Goal: Transaction & Acquisition: Purchase product/service

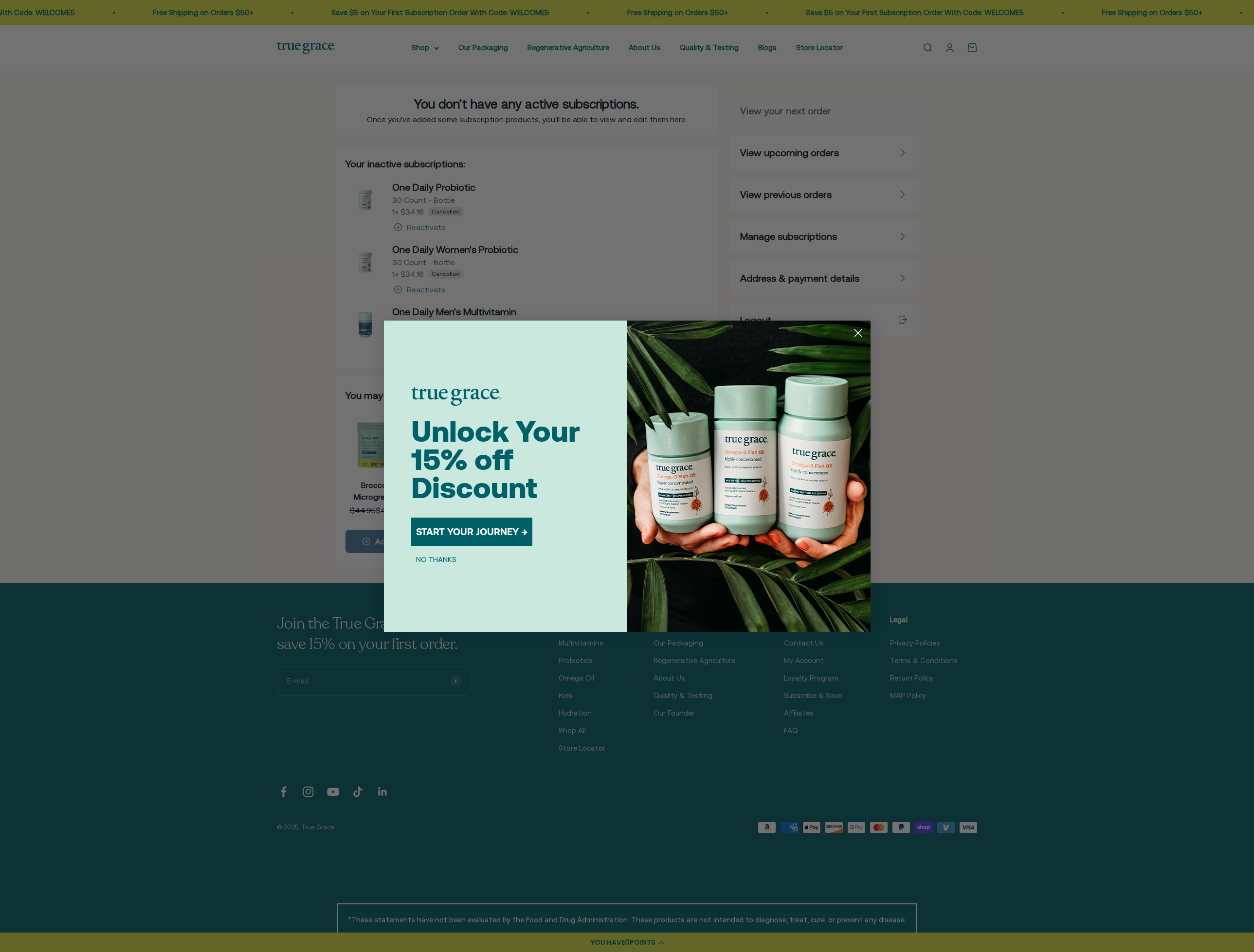
click at [955, 107] on div "Close dialog Unlock Your 15% off Discount START YOUR JOURNEY → NO THANKS Submit" at bounding box center [627, 476] width 1254 height 952
click at [854, 336] on icon "Close dialog" at bounding box center [858, 332] width 7 height 7
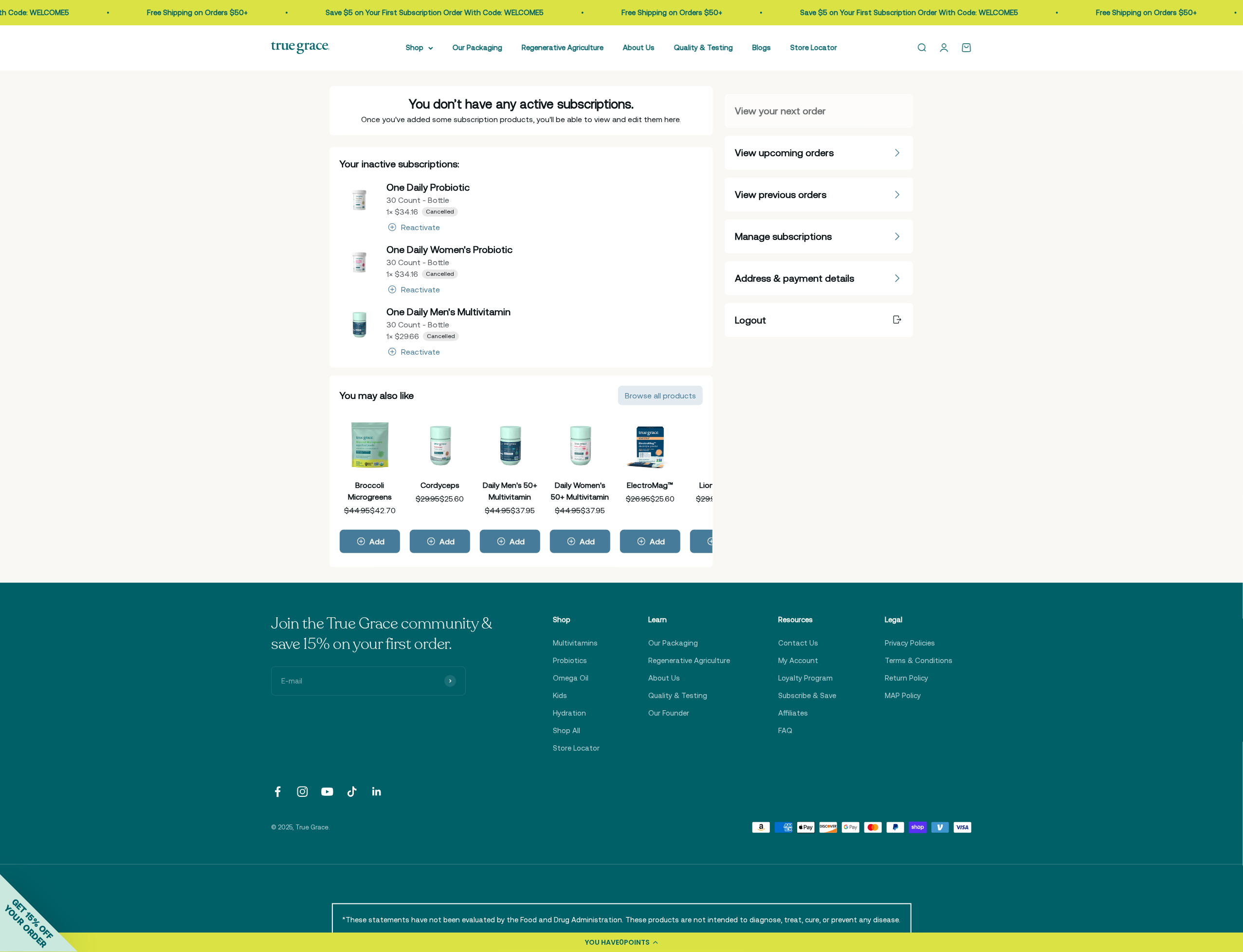
click at [806, 197] on span "View previous orders" at bounding box center [780, 194] width 92 height 13
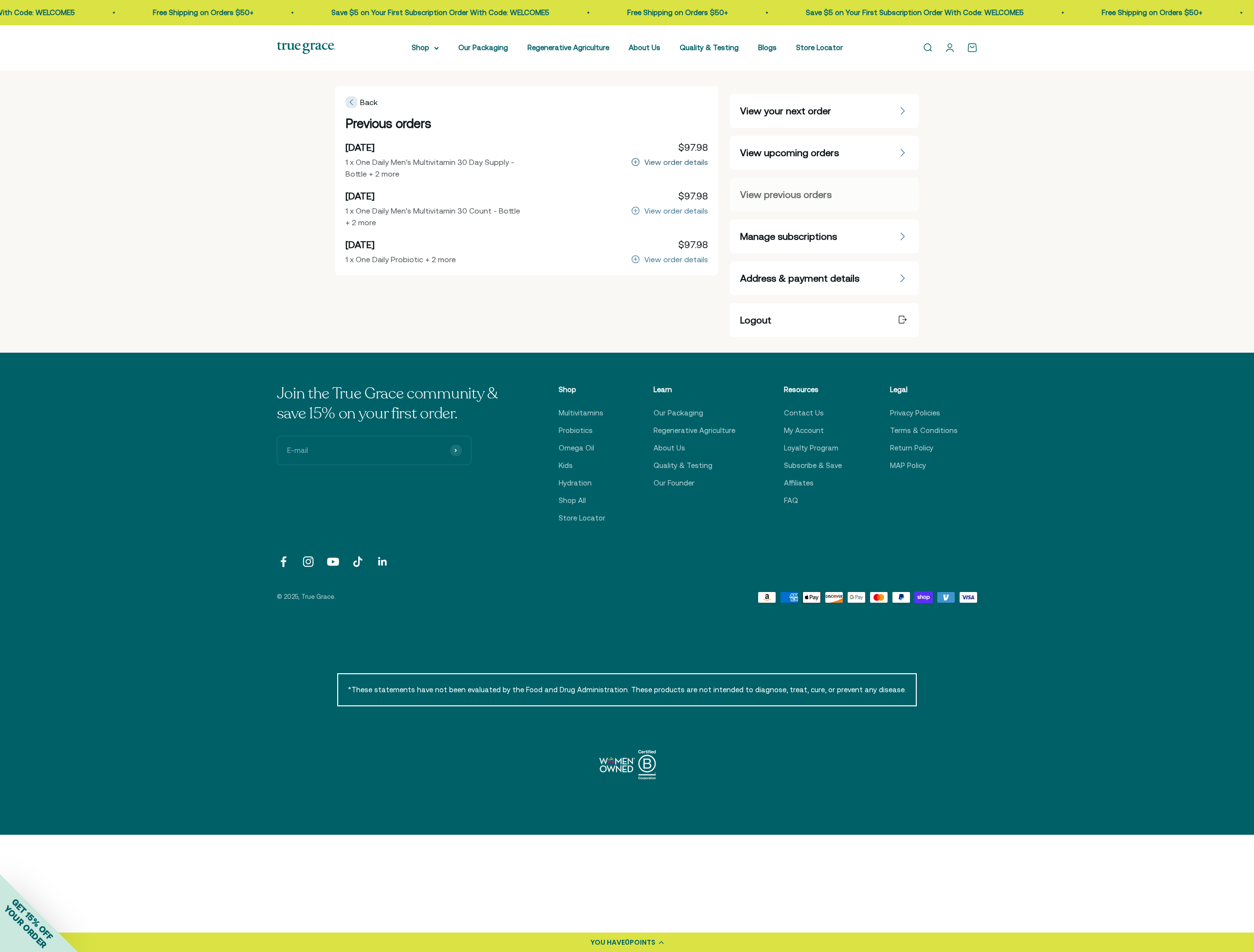
click at [673, 159] on div "View order details" at bounding box center [676, 162] width 64 height 8
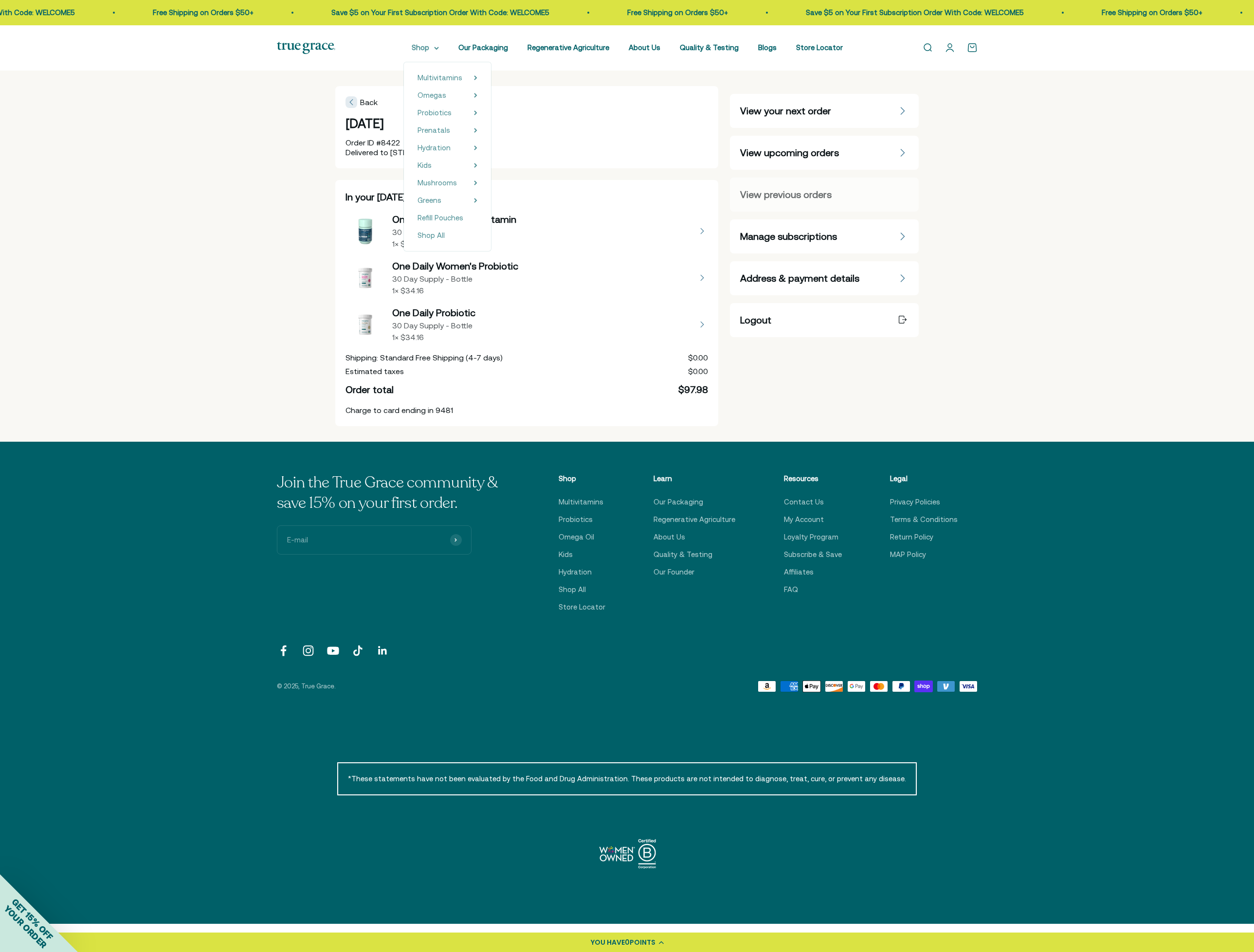
click at [435, 44] on summary "Shop" at bounding box center [425, 48] width 27 height 12
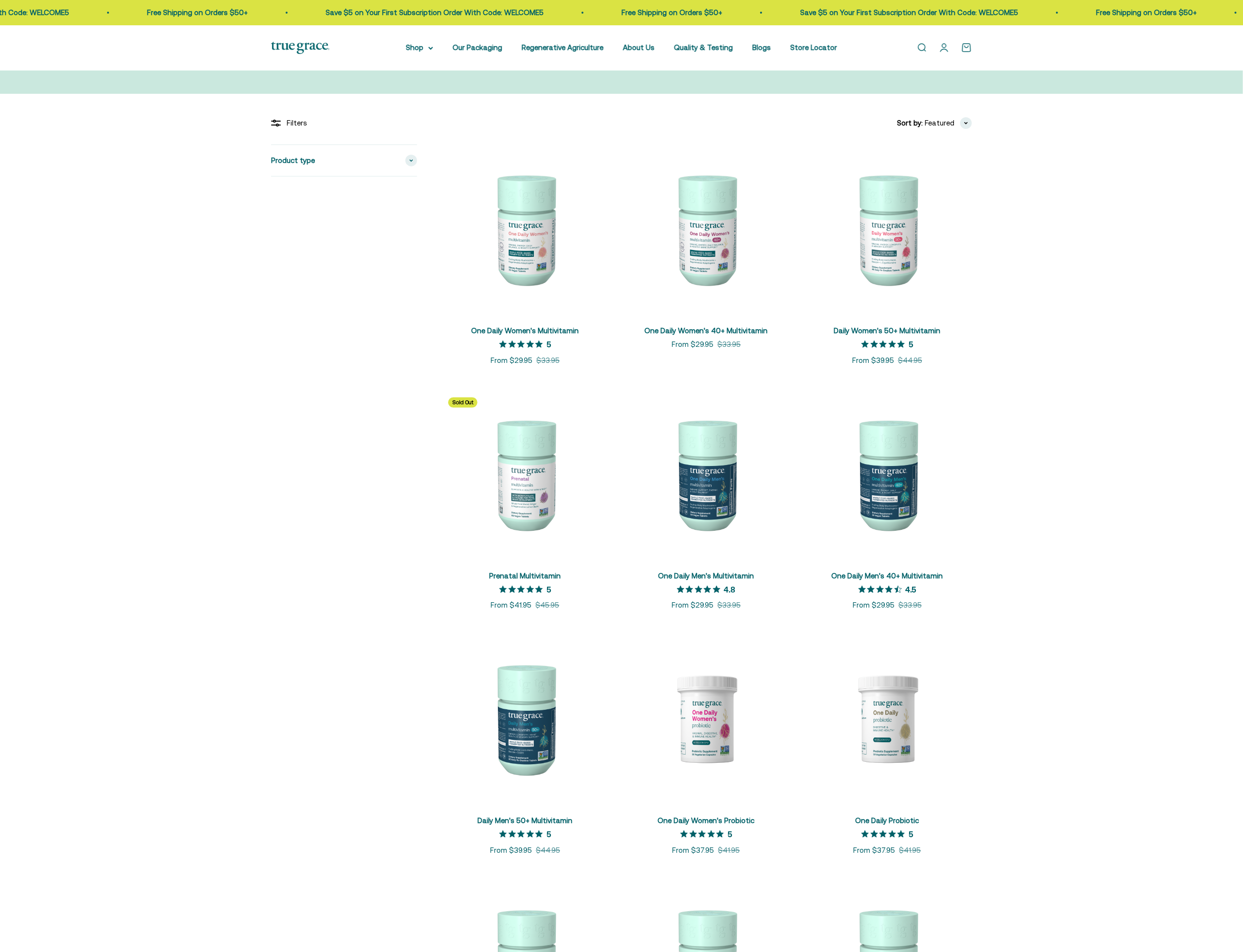
scroll to position [146, 0]
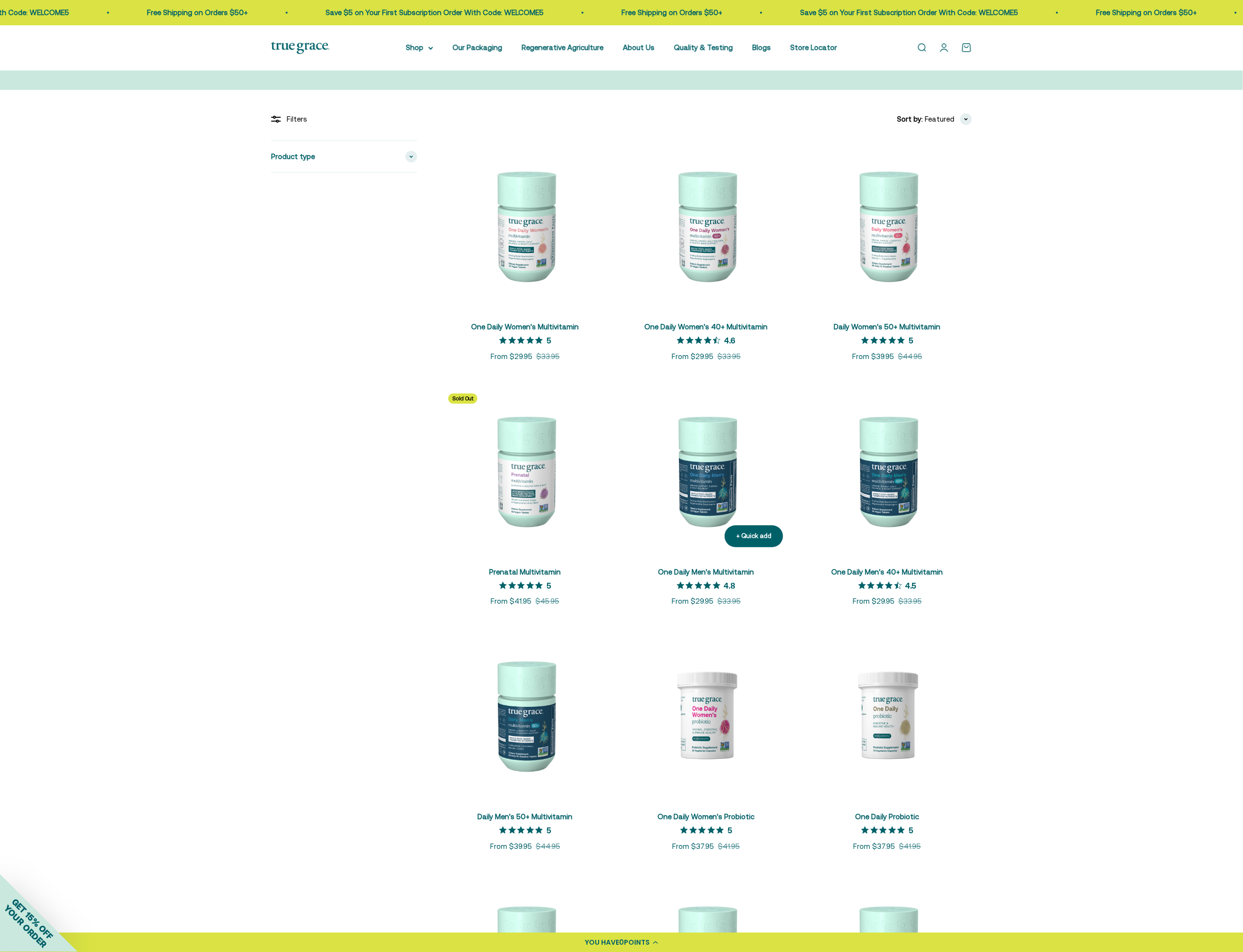
click at [721, 569] on link "One Daily Men's Multivitamin" at bounding box center [706, 572] width 96 height 8
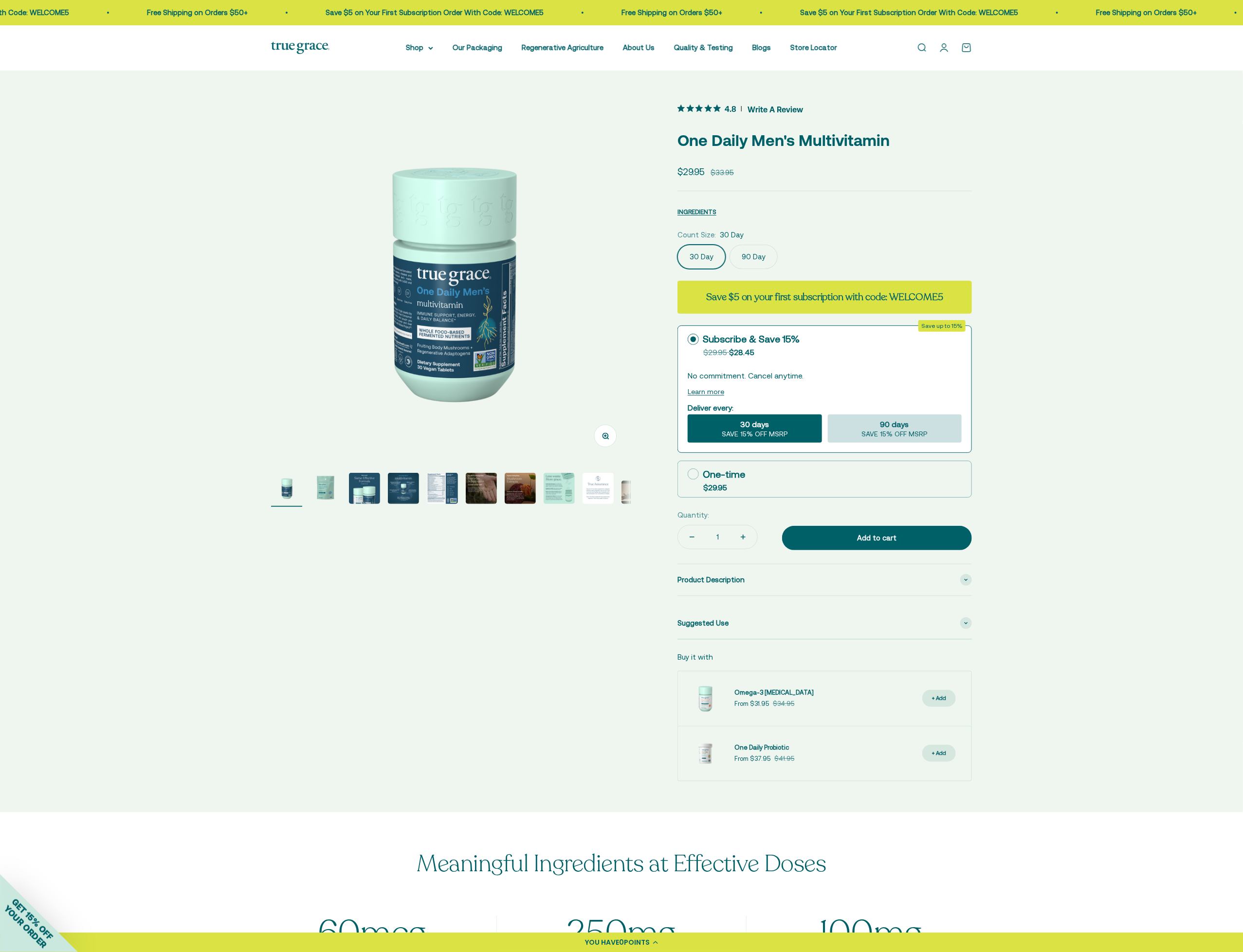
click at [894, 430] on span "SAVE 15% OFF MSRP" at bounding box center [894, 434] width 67 height 9
click at [828, 414] on input "90 days SAVE 15% OFF MSRP" at bounding box center [827, 414] width 1 height 1
radio input "true"
click at [749, 255] on label "90 Day" at bounding box center [754, 257] width 48 height 24
click at [677, 245] on input "90 Day" at bounding box center [677, 244] width 1 height 1
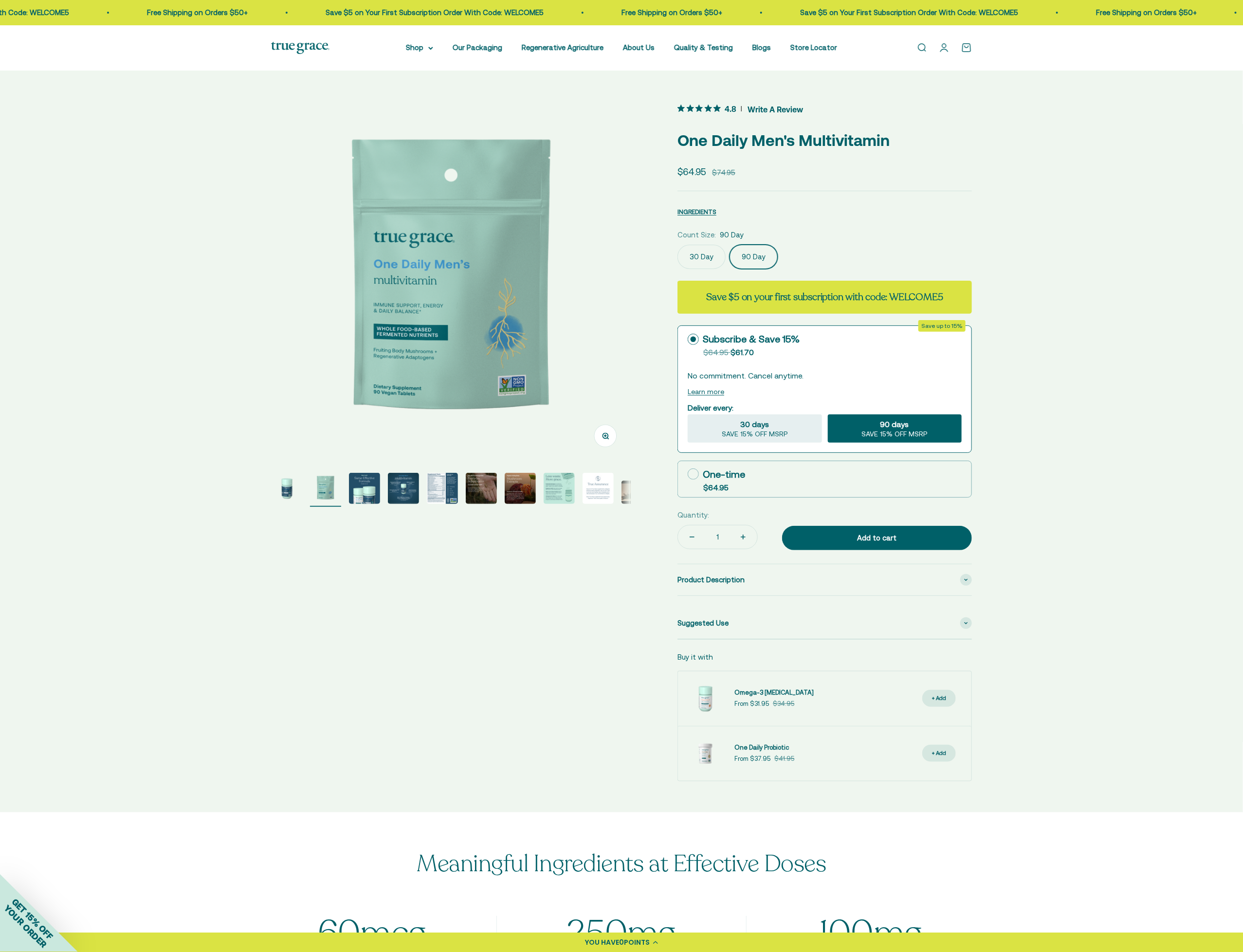
click at [704, 258] on label "30 Day" at bounding box center [701, 257] width 48 height 24
click at [677, 245] on input "30 Day" at bounding box center [677, 244] width 1 height 1
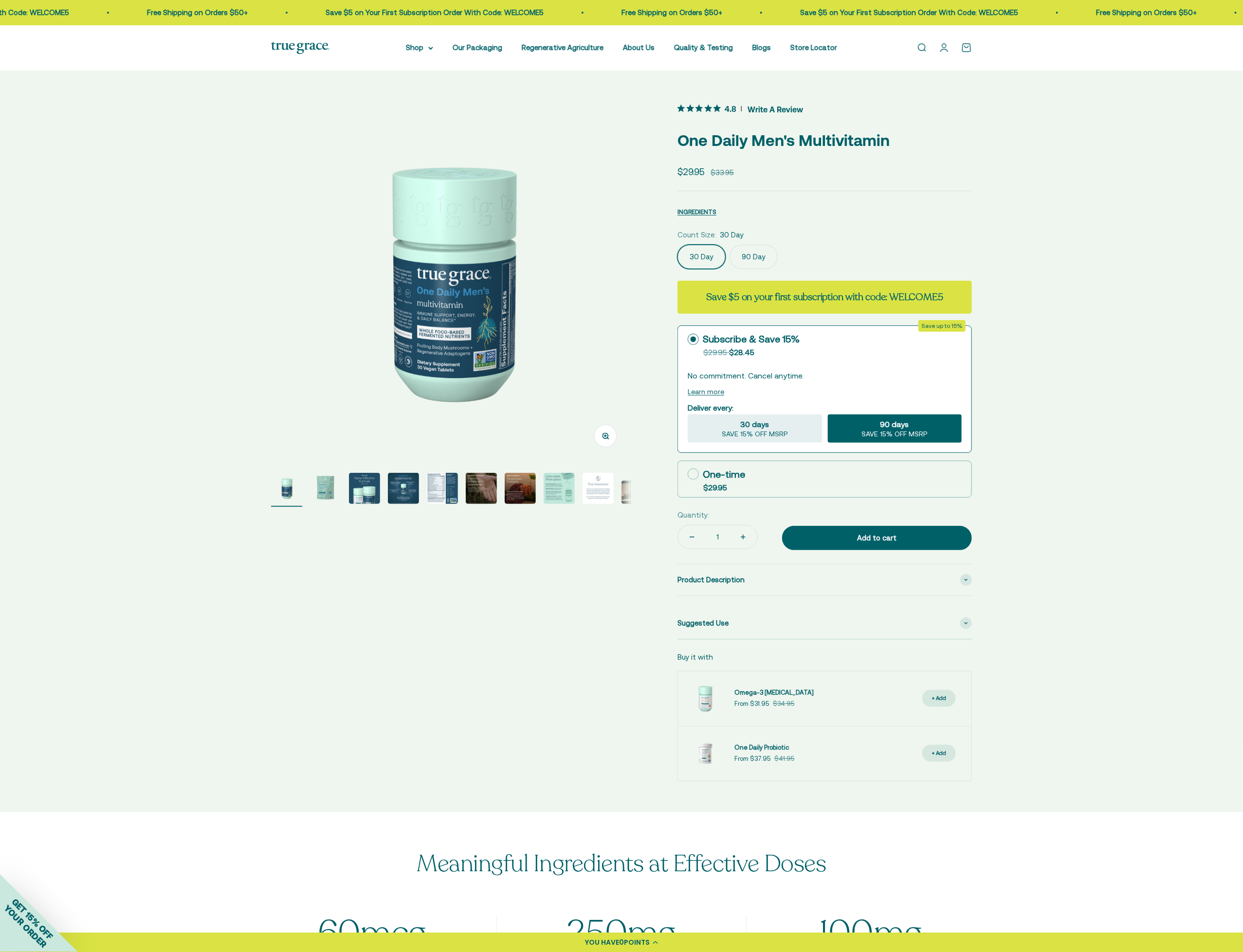
click at [742, 257] on label "90 Day" at bounding box center [754, 257] width 48 height 24
click at [677, 245] on input "90 Day" at bounding box center [677, 244] width 1 height 1
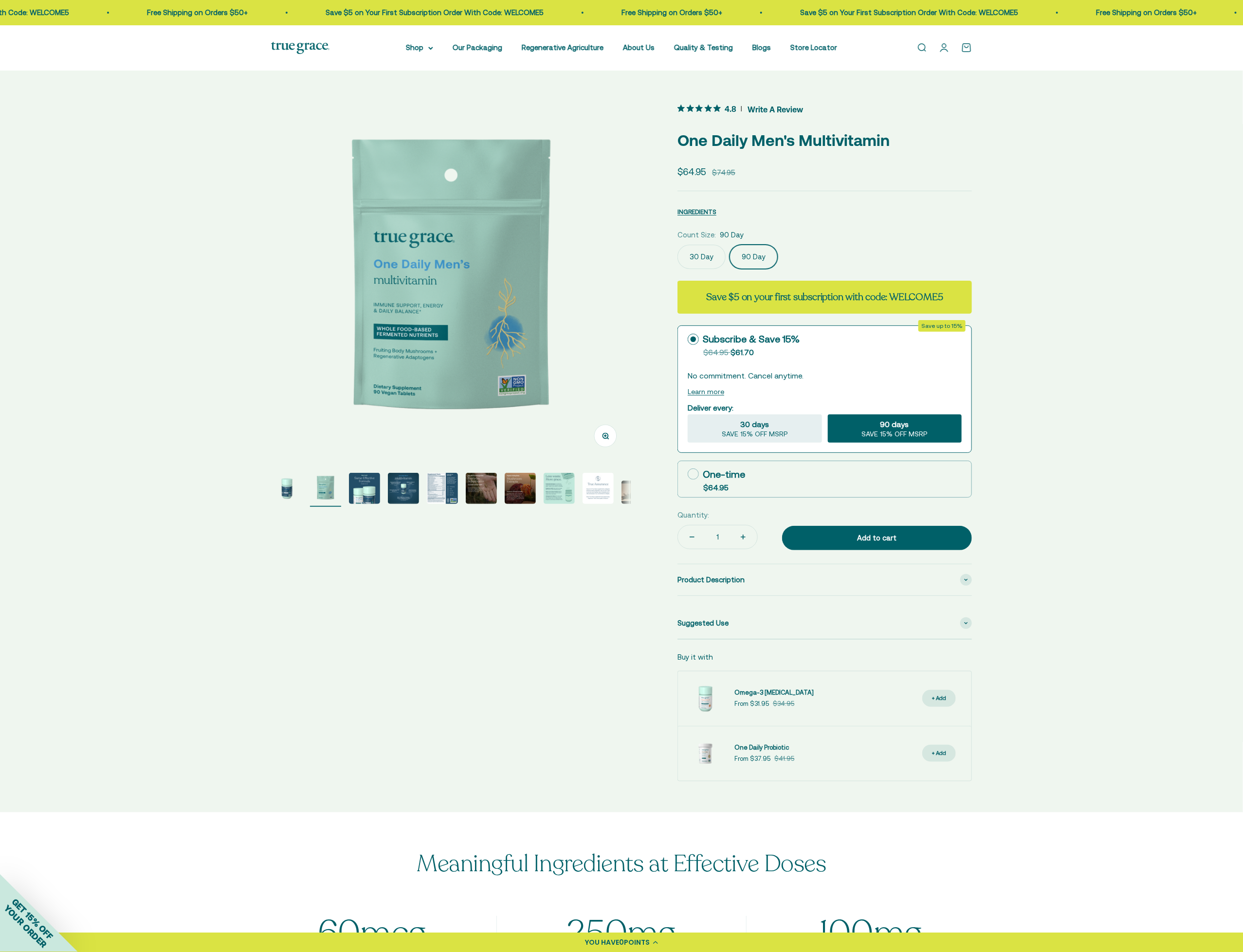
click at [701, 254] on label "30 Day" at bounding box center [701, 257] width 48 height 24
click at [677, 245] on input "30 Day" at bounding box center [677, 244] width 1 height 1
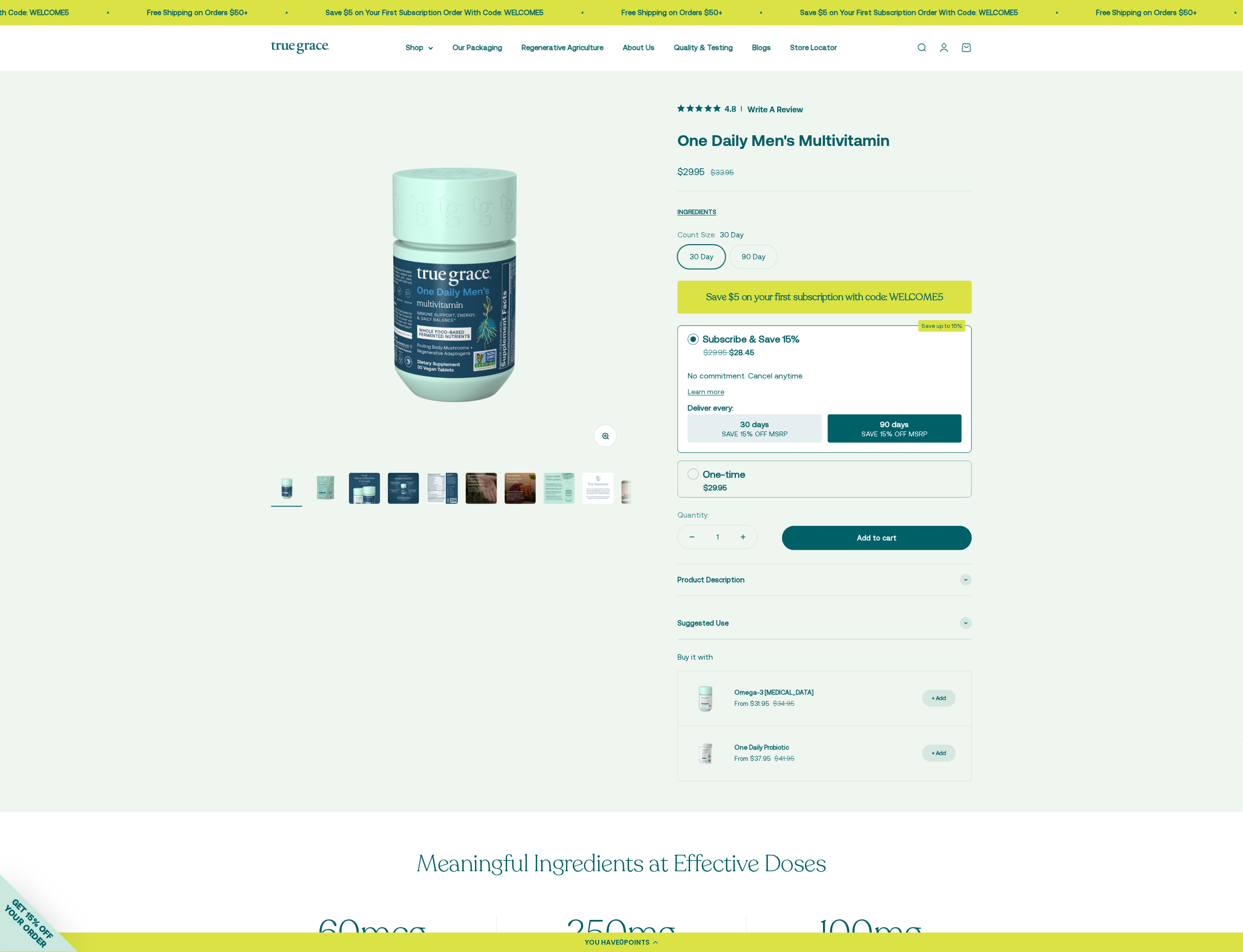
click at [1039, 157] on div "Zoom Go to item 1 Go to item 2 Go to item 3 Go to item 4 Go to item 5 Go to ite…" at bounding box center [621, 442] width 1243 height 742
click at [947, 47] on link "Open account page" at bounding box center [944, 47] width 11 height 10
